Goal: Transaction & Acquisition: Purchase product/service

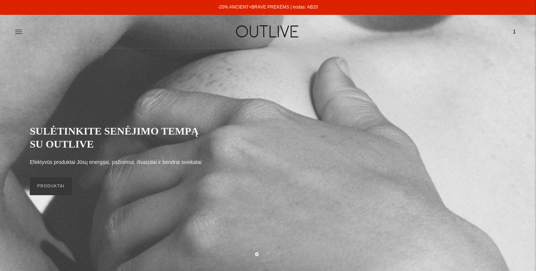
click at [516, 31] on span "1" at bounding box center [514, 31] width 10 height 10
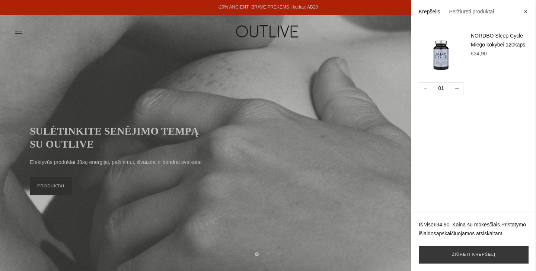
click at [460, 88] on button "button" at bounding box center [457, 89] width 12 height 12
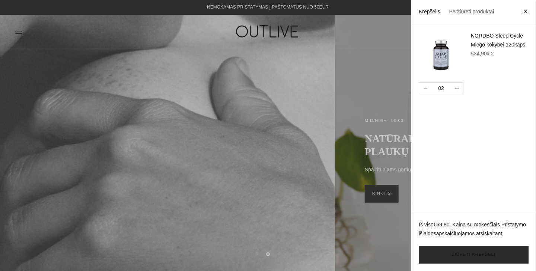
click at [478, 253] on link "Žiūrėti krepšelį" at bounding box center [474, 255] width 110 height 18
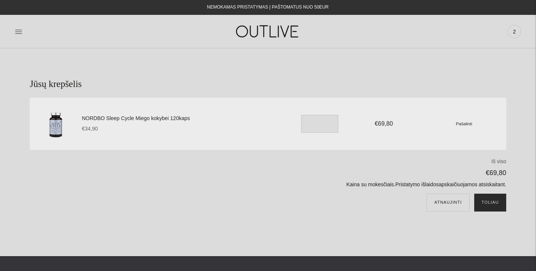
click at [492, 207] on button "Toliau" at bounding box center [490, 203] width 32 height 18
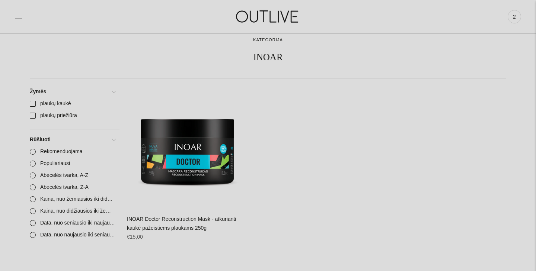
scroll to position [71, 0]
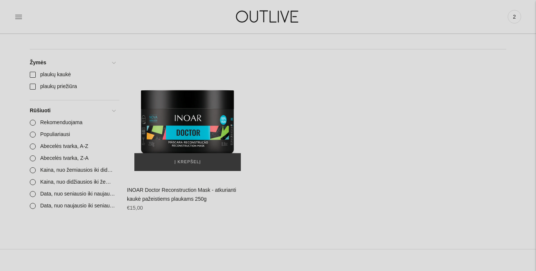
click at [196, 118] on img "INOAR Doctor Reconstruction Mask - atkurianti kaukė pažeistiems plaukams 250g\a" at bounding box center [187, 117] width 121 height 121
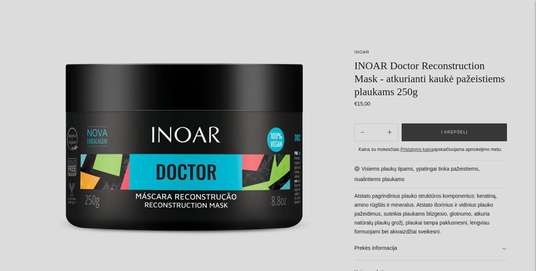
scroll to position [3, 0]
